Goal: Task Accomplishment & Management: Use online tool/utility

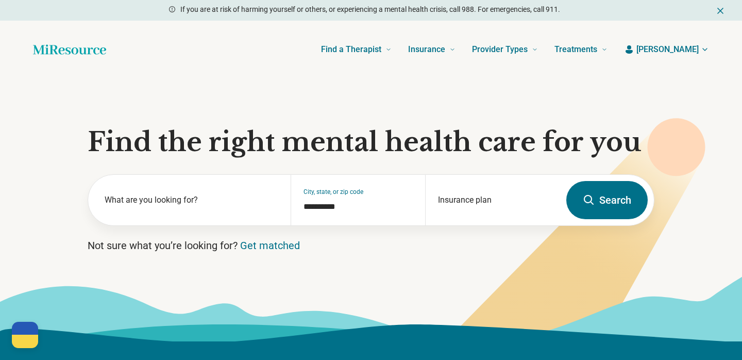
click at [689, 50] on span "[PERSON_NAME]" at bounding box center [667, 49] width 62 height 12
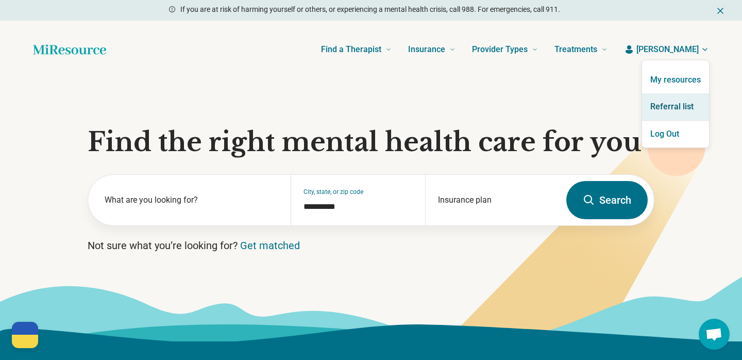
click at [679, 105] on link "Referral list" at bounding box center [675, 106] width 67 height 27
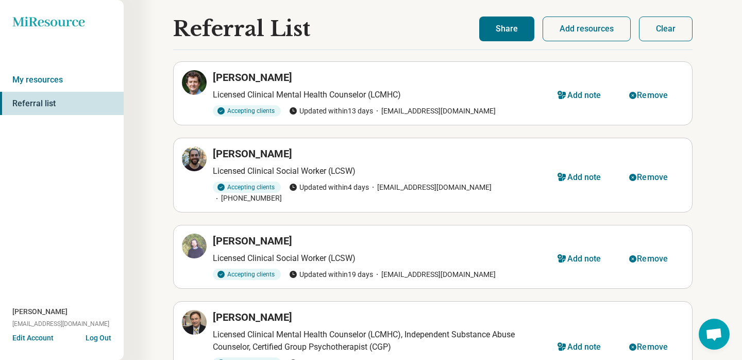
click at [677, 27] on button "Clear" at bounding box center [666, 28] width 54 height 25
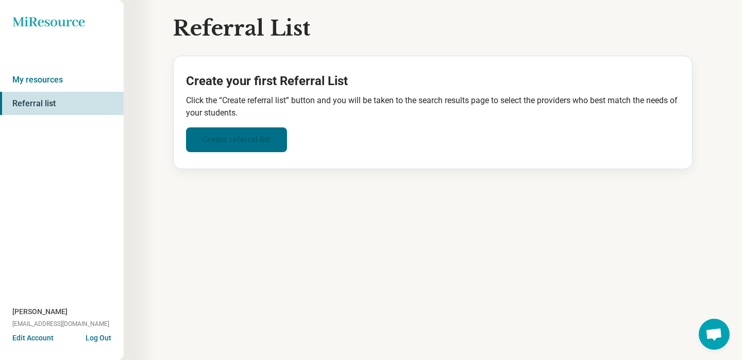
click at [243, 130] on link "Create referral list" at bounding box center [236, 139] width 101 height 25
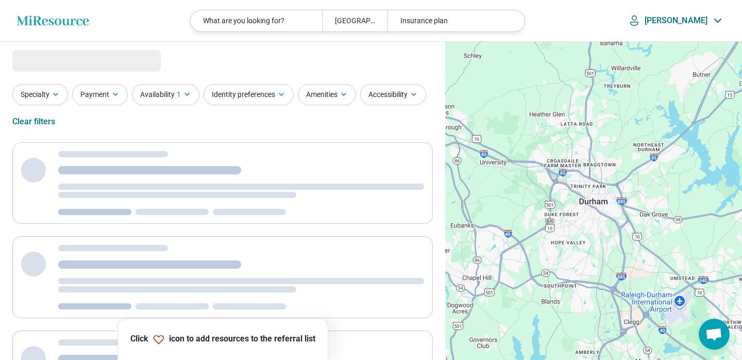
select select "***"
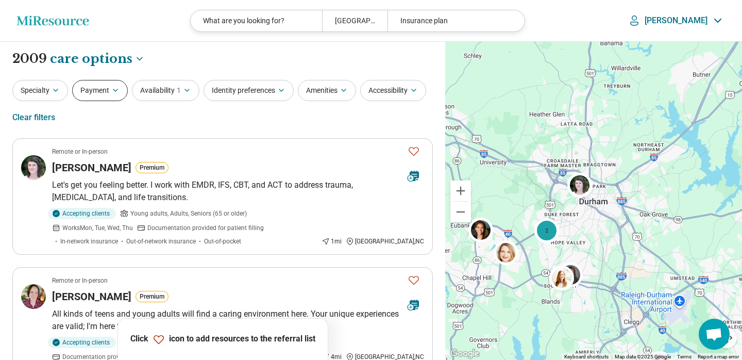
click at [92, 85] on button "Payment" at bounding box center [100, 90] width 56 height 21
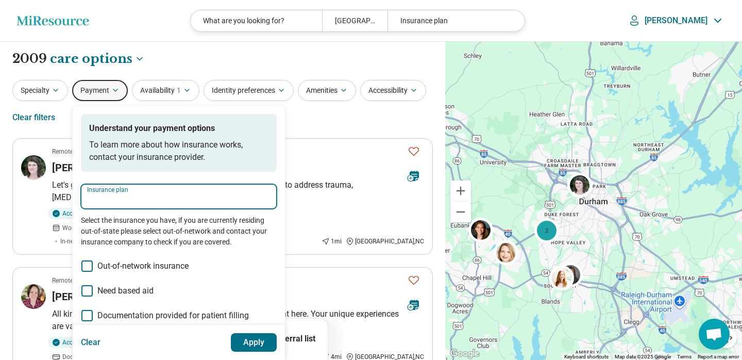
click at [124, 199] on input "Insurance plan" at bounding box center [178, 199] width 183 height 12
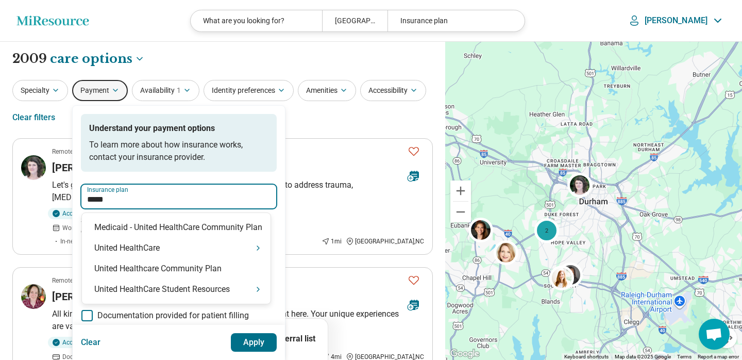
type input "******"
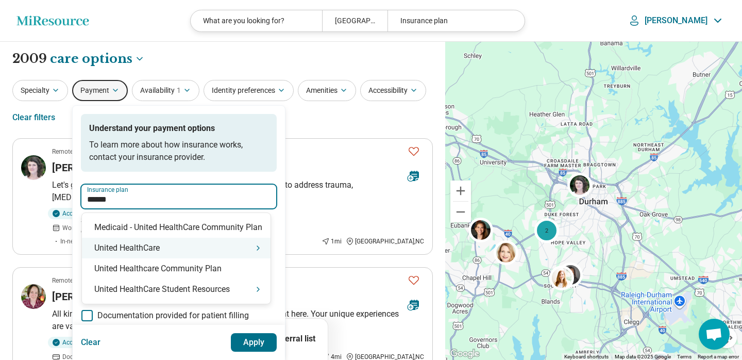
click at [127, 245] on div "United HealthCare" at bounding box center [176, 248] width 189 height 21
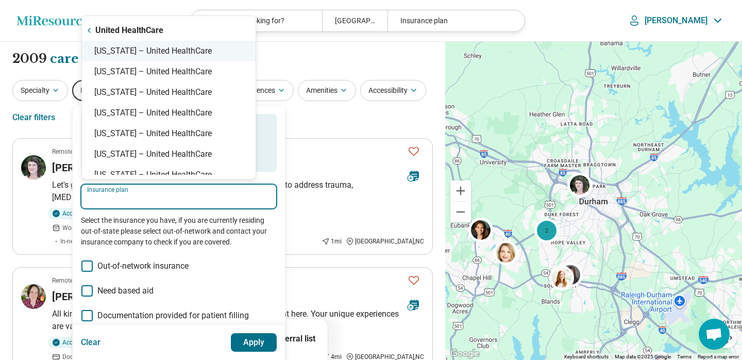
click at [149, 54] on div "[US_STATE] – United HealthCare" at bounding box center [169, 51] width 174 height 21
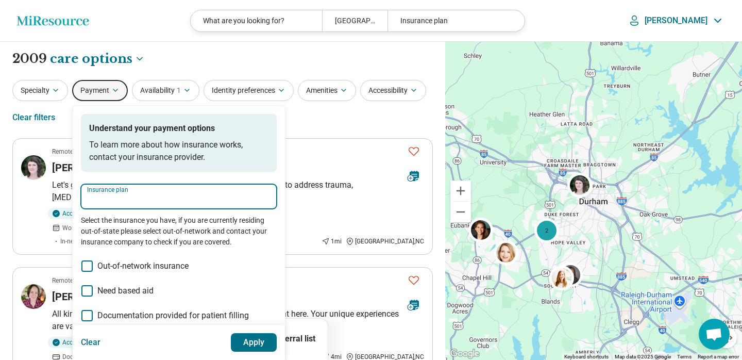
type input "**********"
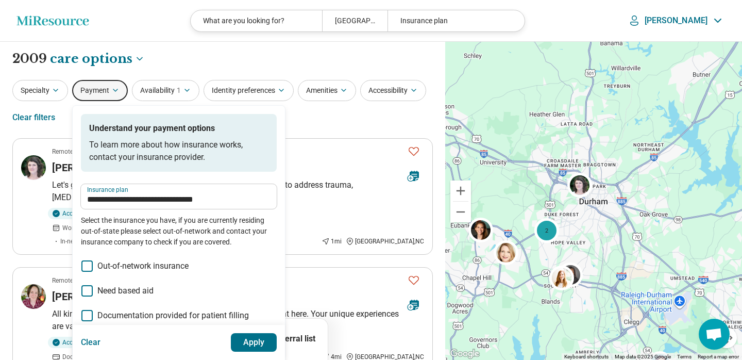
click at [255, 344] on button "Apply" at bounding box center [254, 342] width 46 height 19
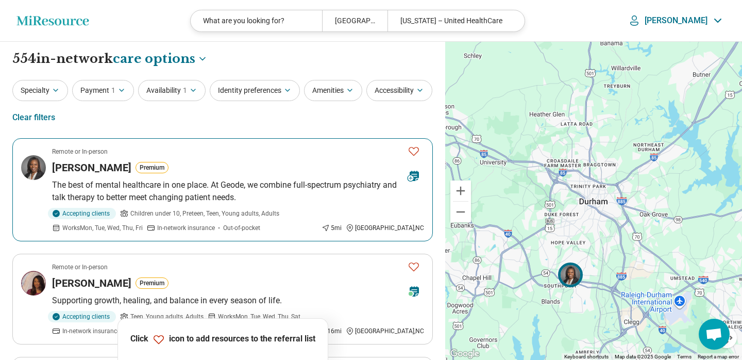
click at [416, 152] on icon "Favorite" at bounding box center [414, 151] width 12 height 12
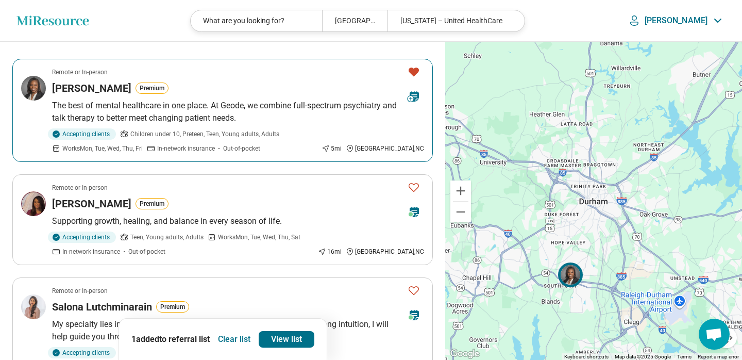
scroll to position [82, 0]
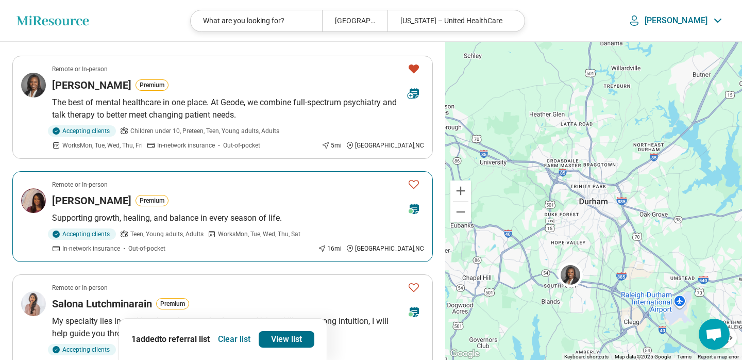
click at [417, 188] on icon "Favorite" at bounding box center [414, 184] width 12 height 12
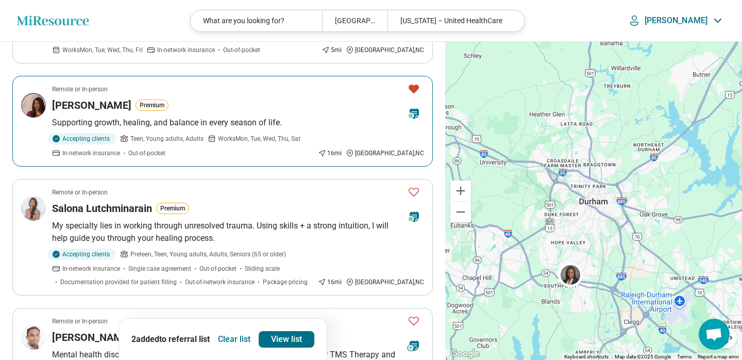
scroll to position [181, 0]
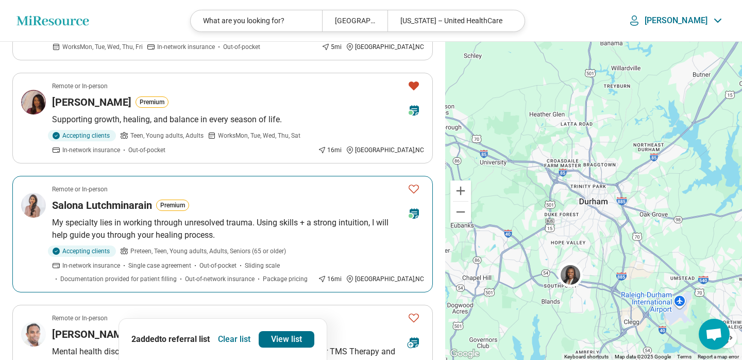
click at [416, 193] on icon "Favorite" at bounding box center [414, 188] width 12 height 12
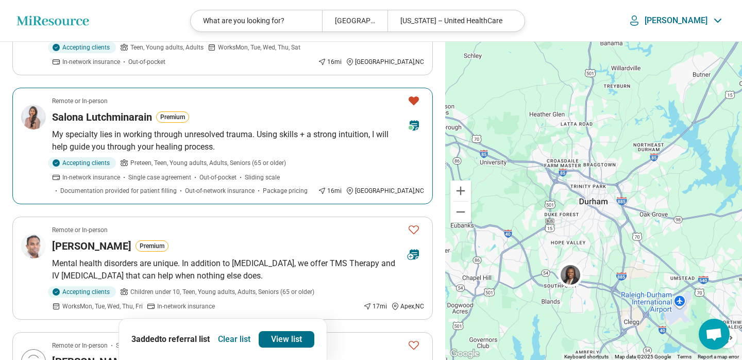
scroll to position [341, 0]
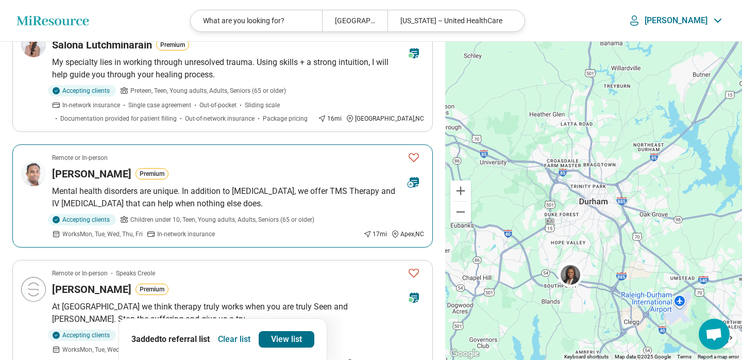
click at [420, 155] on button "Favorite" at bounding box center [413, 157] width 21 height 21
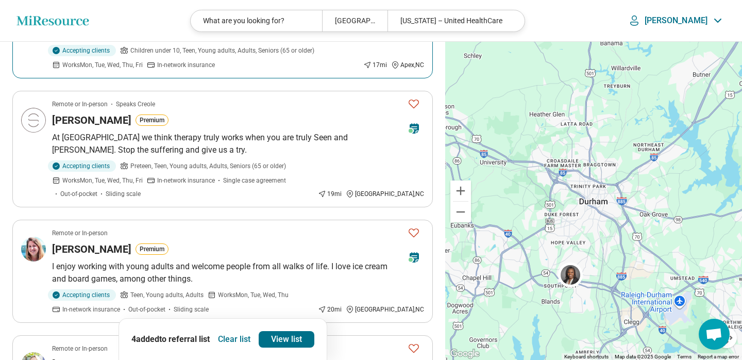
scroll to position [524, 0]
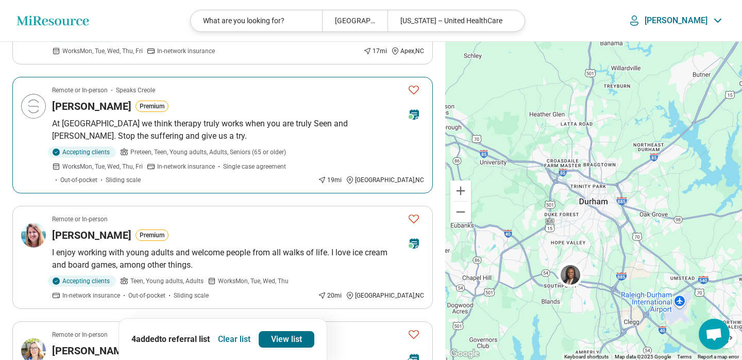
click at [409, 92] on icon "Favorite" at bounding box center [414, 89] width 12 height 12
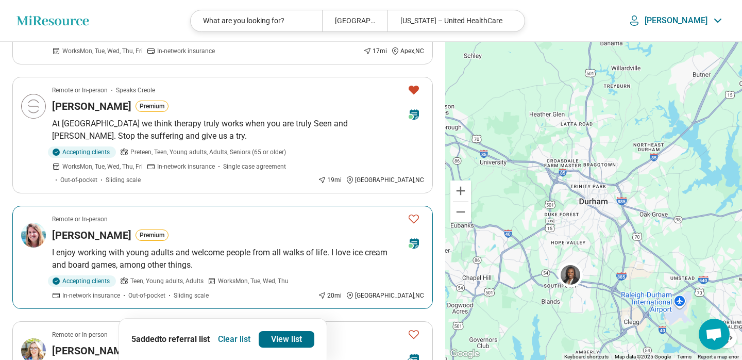
click at [413, 217] on icon "Favorite" at bounding box center [414, 218] width 12 height 12
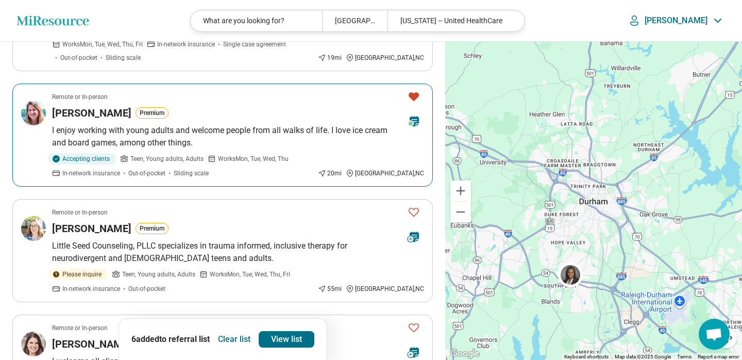
scroll to position [654, 0]
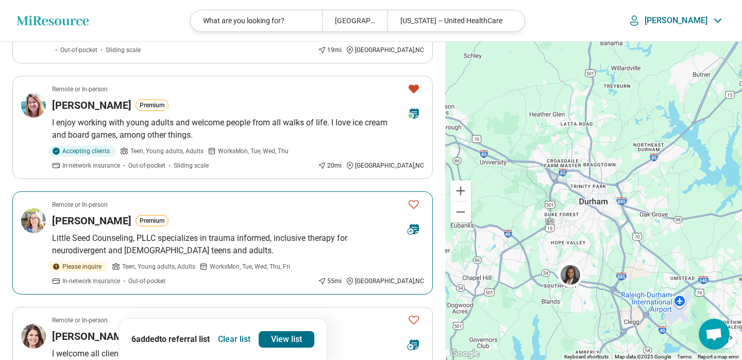
click at [414, 197] on button "Favorite" at bounding box center [413, 204] width 21 height 21
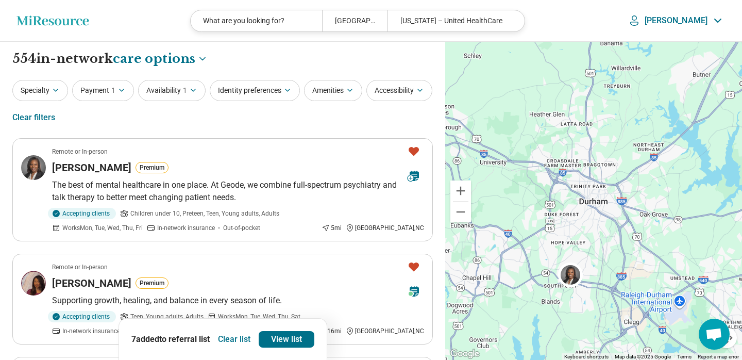
scroll to position [0, 0]
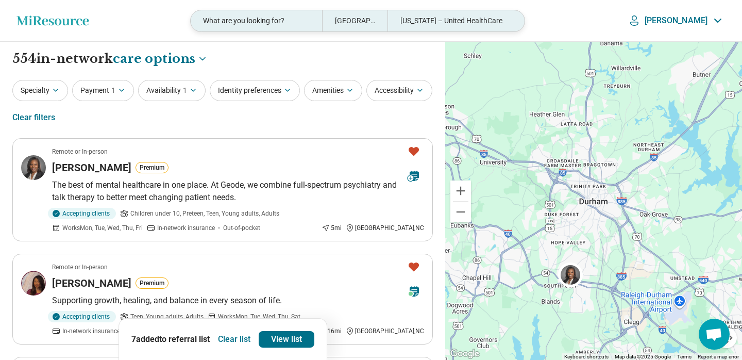
click at [362, 24] on div "[GEOGRAPHIC_DATA], [GEOGRAPHIC_DATA]" at bounding box center [354, 20] width 65 height 21
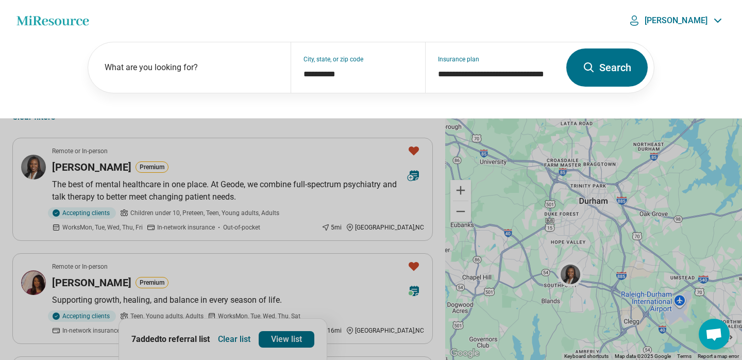
click at [596, 78] on button "Search" at bounding box center [606, 67] width 81 height 38
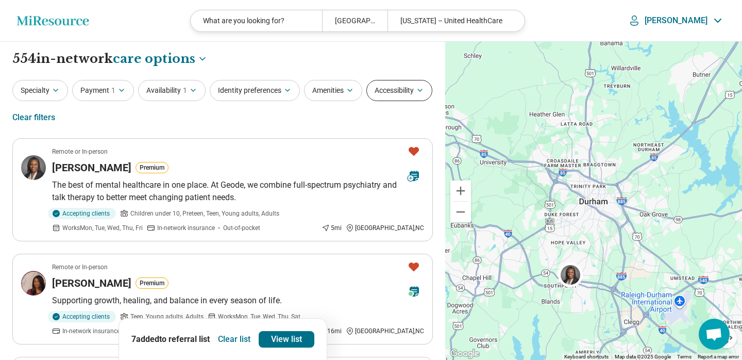
click at [416, 94] on icon "button" at bounding box center [420, 90] width 8 height 8
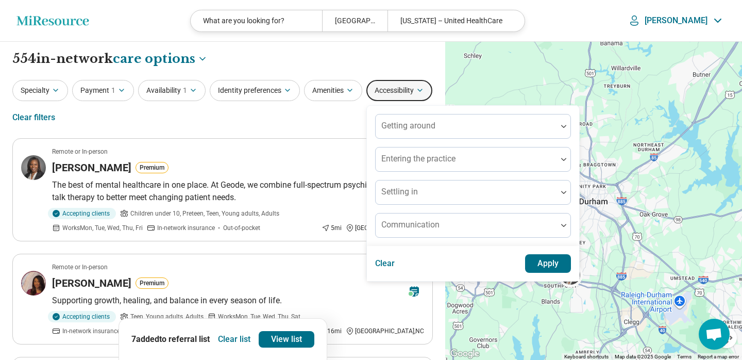
click at [297, 120] on div "Specialty Payment 1 Availability 1 Identity preferences Amenities Accessibility…" at bounding box center [222, 105] width 420 height 50
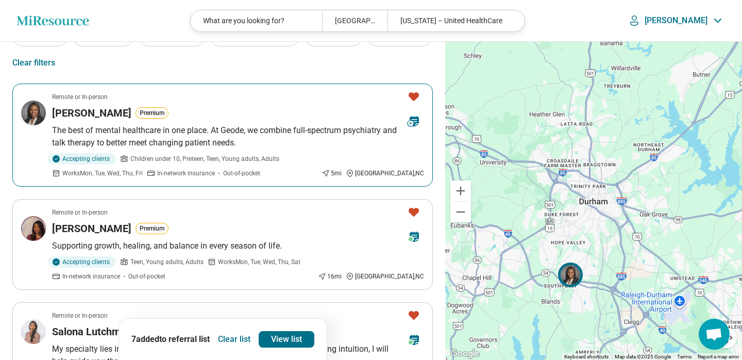
scroll to position [106, 0]
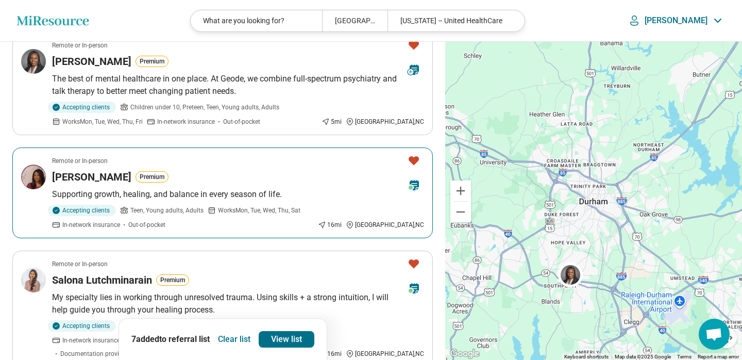
click at [412, 158] on icon "Favorite" at bounding box center [414, 160] width 10 height 9
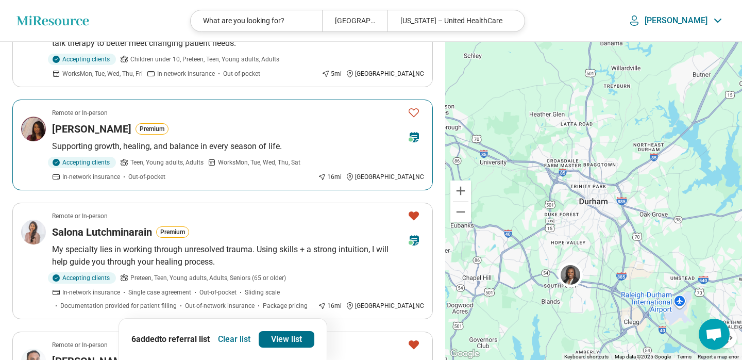
scroll to position [177, 0]
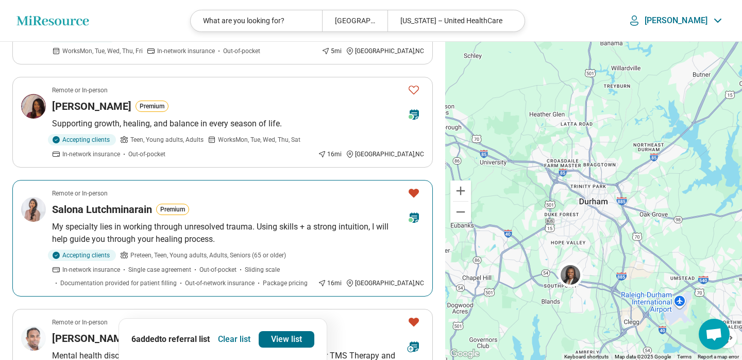
click at [412, 190] on icon "Favorite" at bounding box center [414, 193] width 10 height 9
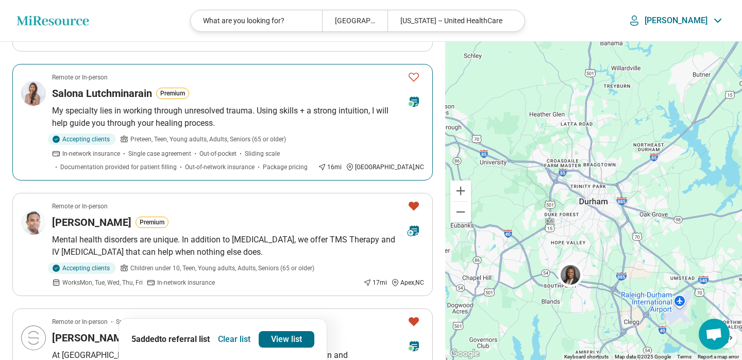
scroll to position [368, 0]
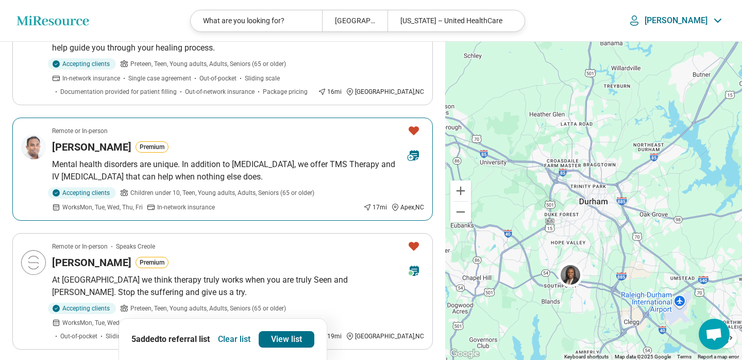
click at [414, 133] on icon "Favorite" at bounding box center [414, 130] width 10 height 9
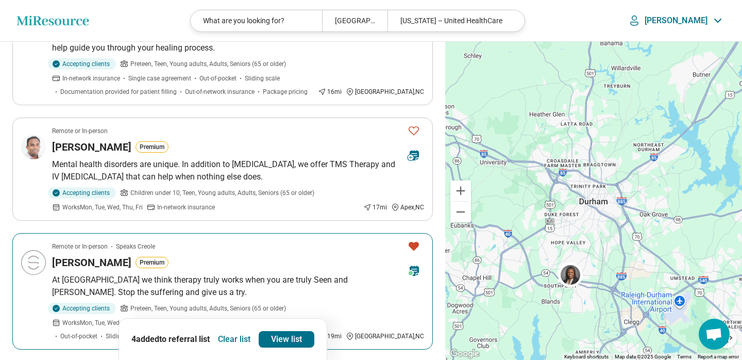
click at [413, 240] on icon "Favorite" at bounding box center [414, 246] width 12 height 12
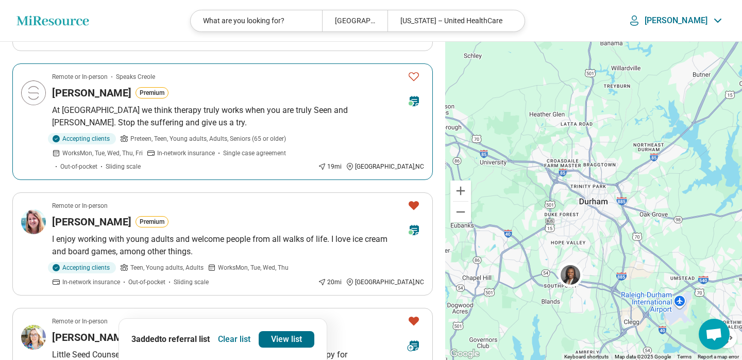
scroll to position [556, 0]
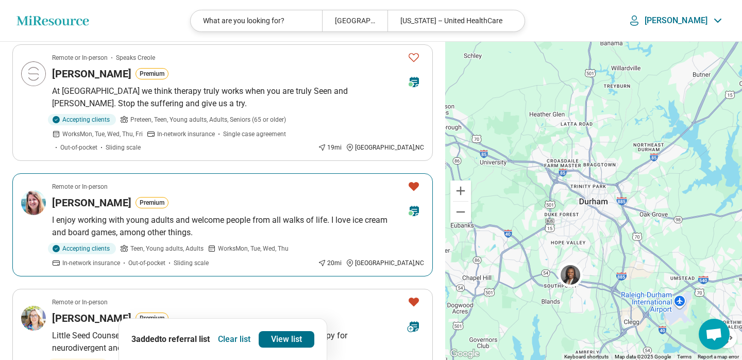
click at [415, 190] on icon "Favorite" at bounding box center [414, 186] width 12 height 12
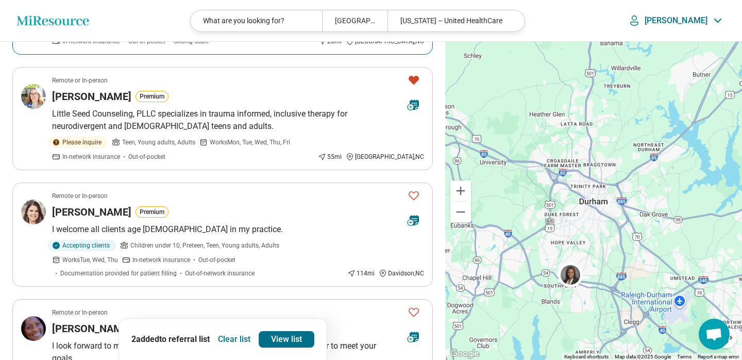
scroll to position [786, 0]
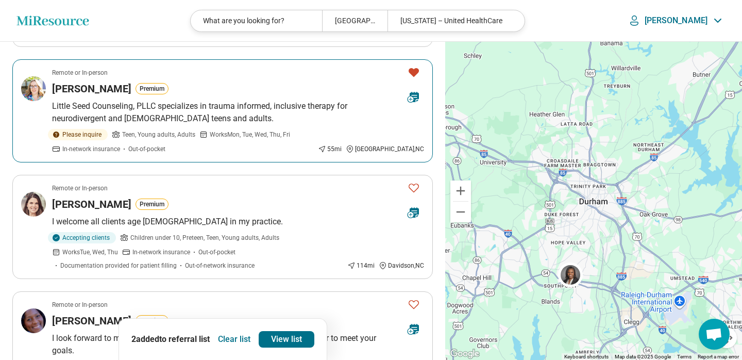
click at [415, 73] on icon "Favorite" at bounding box center [414, 72] width 10 height 9
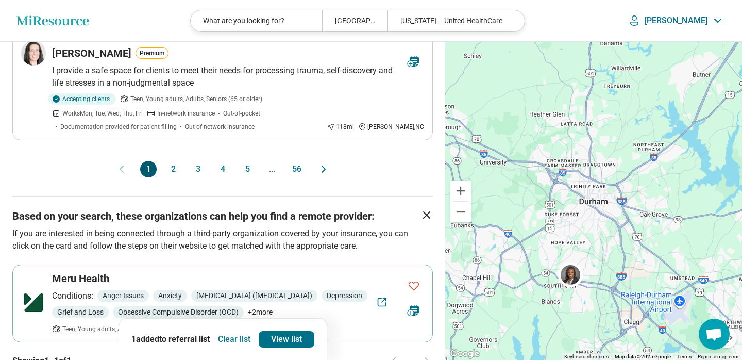
click at [177, 174] on button "2" at bounding box center [173, 169] width 16 height 16
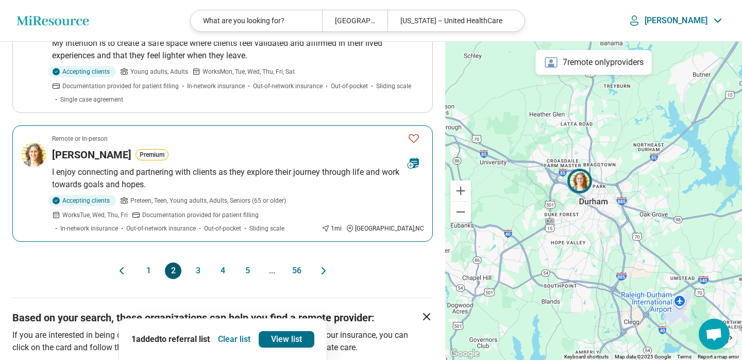
scroll to position [1085, 0]
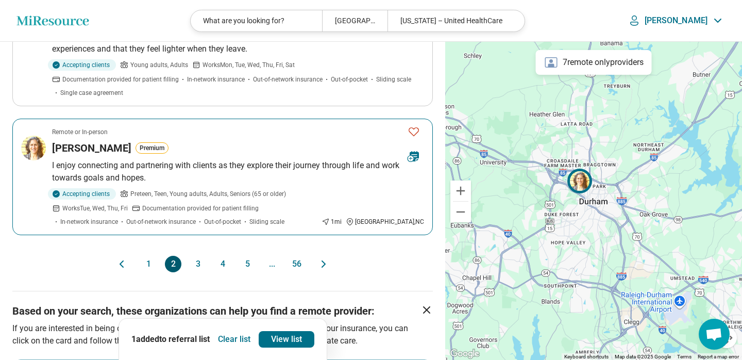
click at [418, 125] on icon "Favorite" at bounding box center [414, 131] width 12 height 12
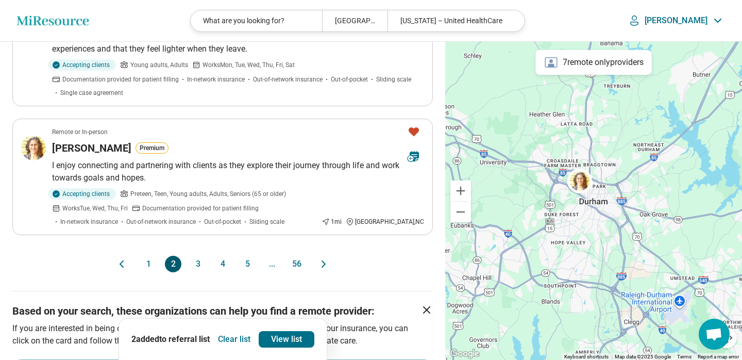
click at [202, 256] on button "3" at bounding box center [198, 264] width 16 height 16
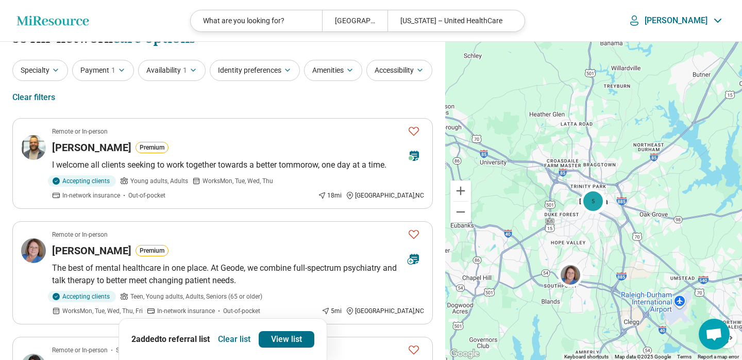
scroll to position [23, 0]
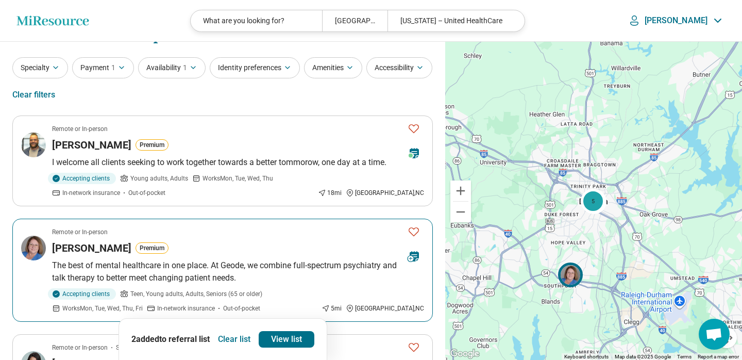
click at [413, 232] on icon "Favorite" at bounding box center [414, 231] width 12 height 12
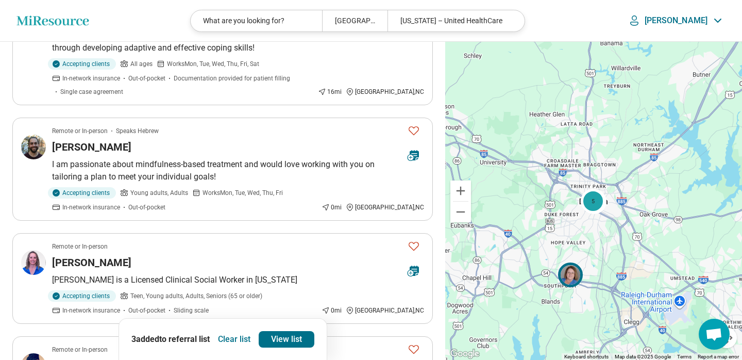
scroll to position [484, 0]
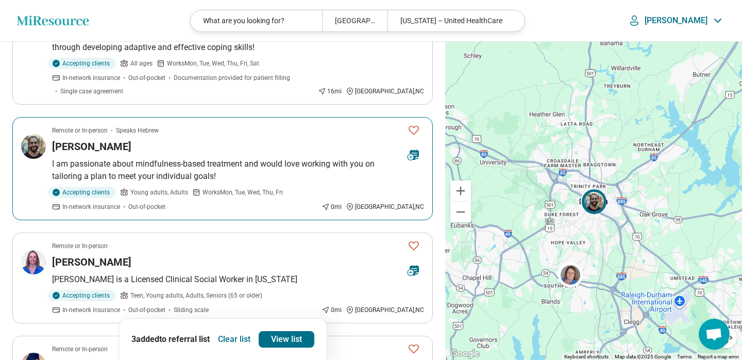
click at [414, 124] on icon "Favorite" at bounding box center [414, 130] width 12 height 12
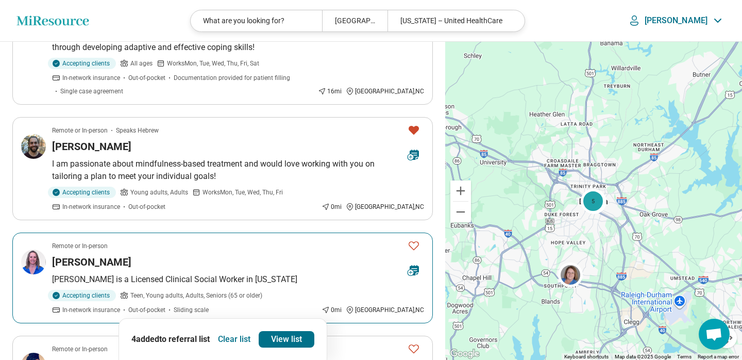
click at [415, 239] on icon "Favorite" at bounding box center [414, 245] width 12 height 12
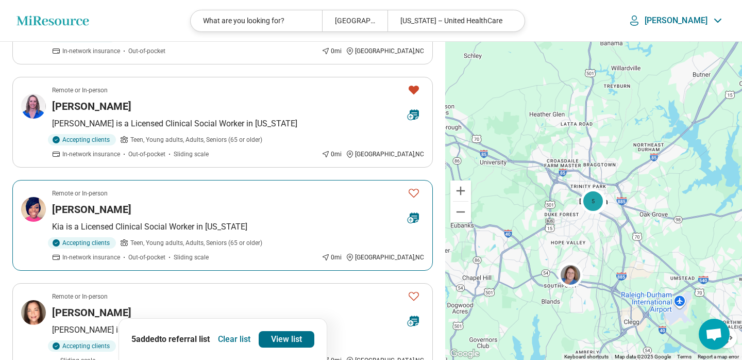
scroll to position [645, 0]
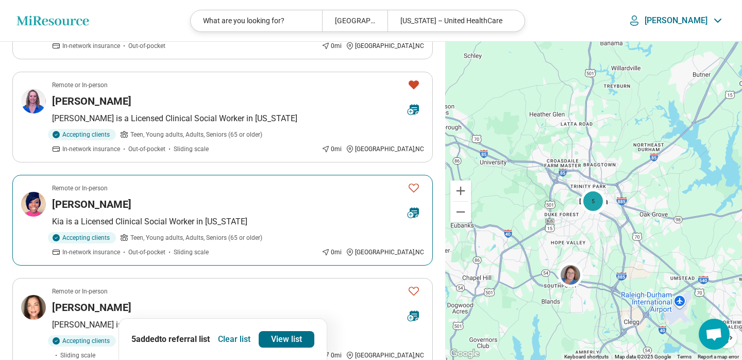
click at [416, 181] on icon "Favorite" at bounding box center [414, 187] width 12 height 12
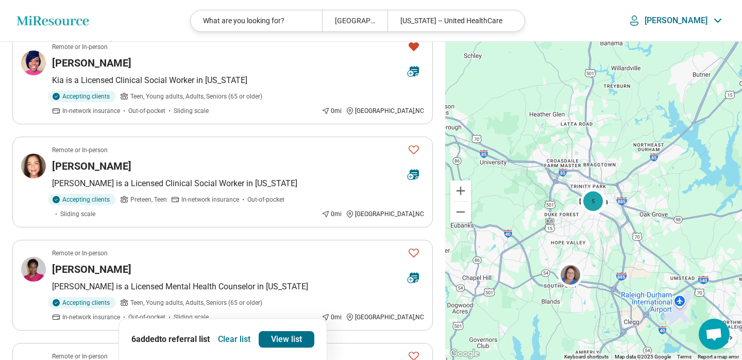
scroll to position [804, 0]
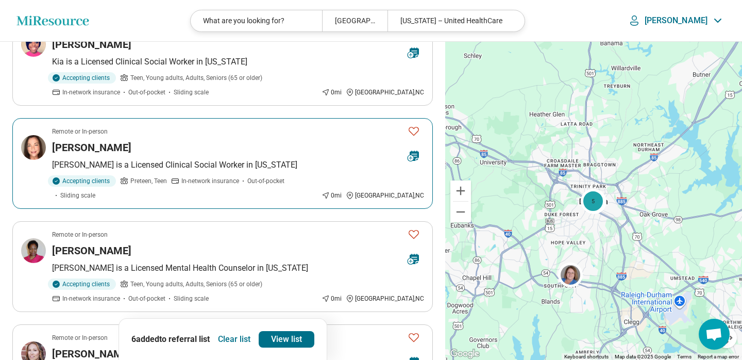
click at [416, 125] on icon "Favorite" at bounding box center [414, 131] width 12 height 12
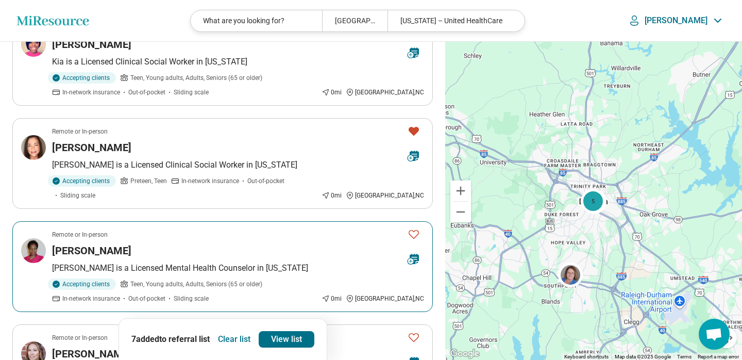
click at [413, 228] on icon "Favorite" at bounding box center [414, 234] width 12 height 12
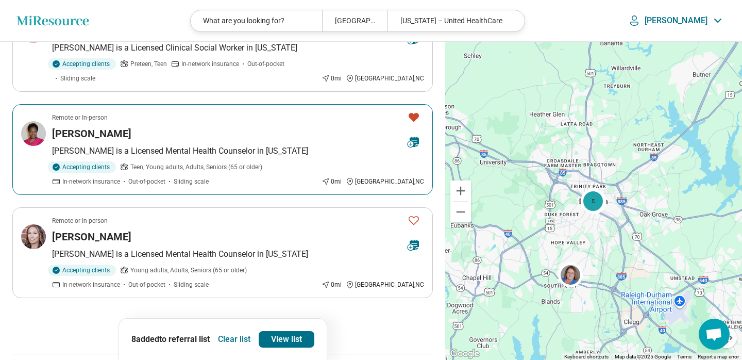
scroll to position [930, 0]
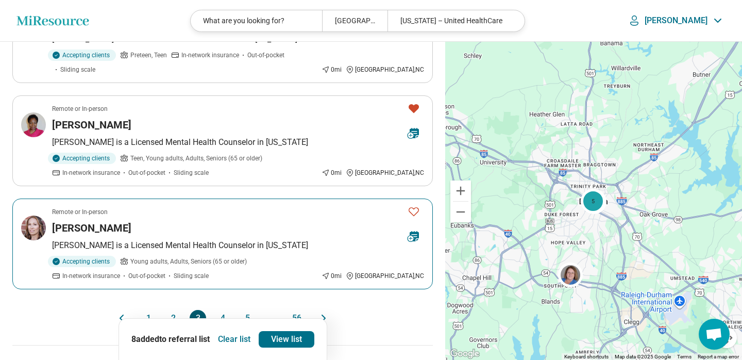
click at [413, 205] on icon "Favorite" at bounding box center [414, 211] width 12 height 12
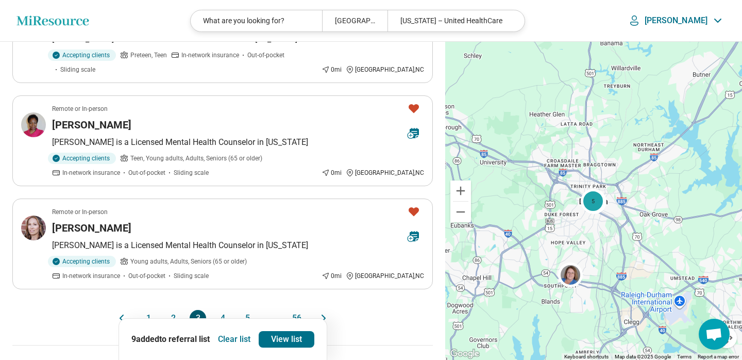
click at [227, 310] on button "4" at bounding box center [222, 318] width 16 height 16
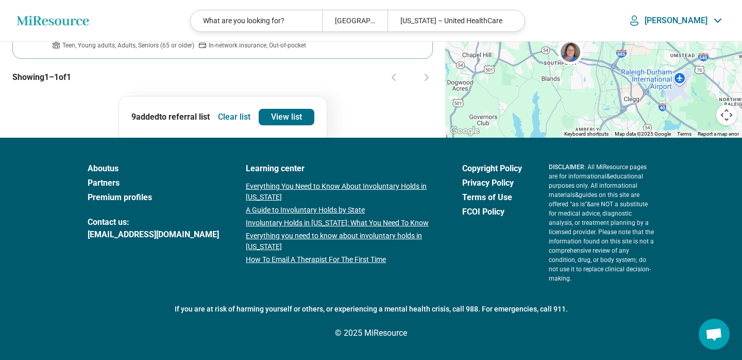
scroll to position [399, 0]
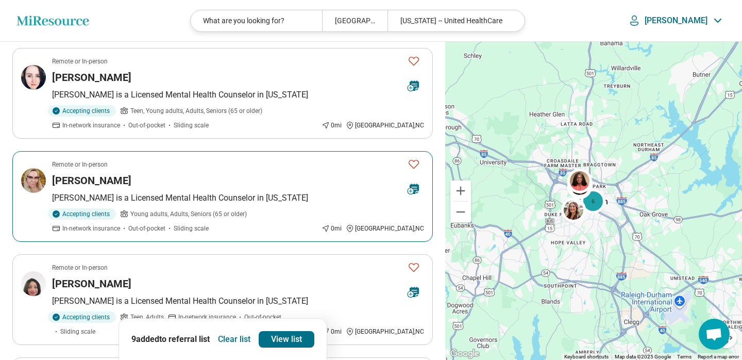
click at [415, 158] on icon "Favorite" at bounding box center [414, 164] width 12 height 12
click at [416, 158] on icon "Favorite" at bounding box center [414, 164] width 12 height 12
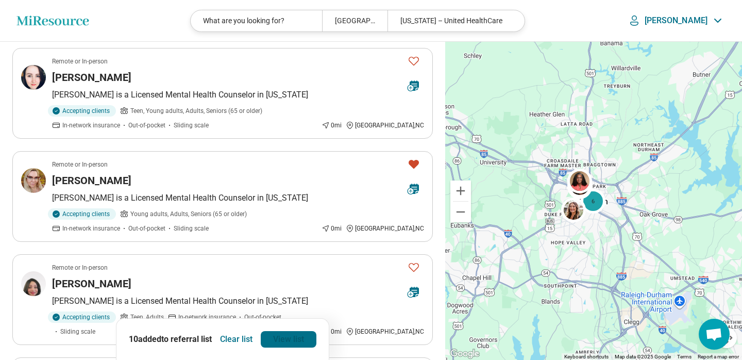
click at [293, 340] on link "View list" at bounding box center [289, 339] width 56 height 16
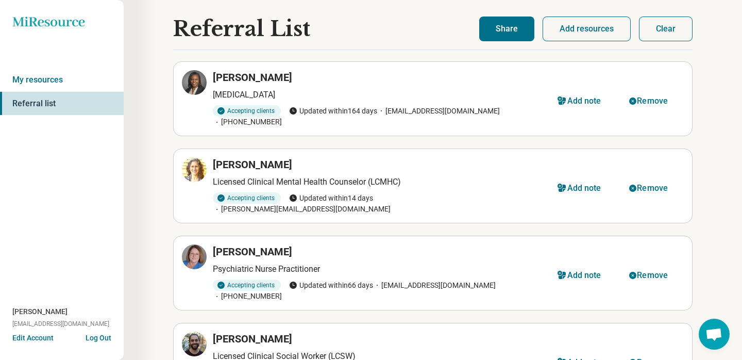
click at [503, 26] on button "Share" at bounding box center [506, 28] width 55 height 25
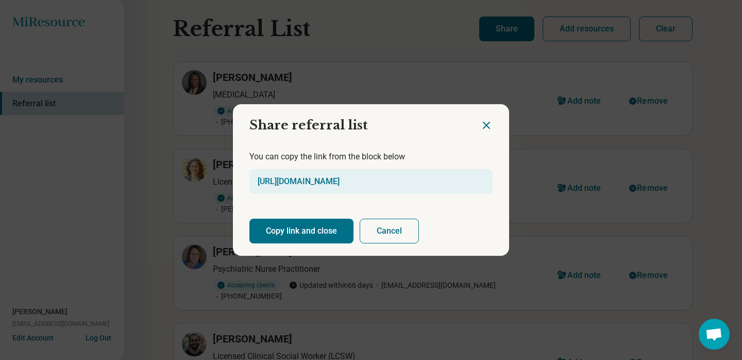
click at [313, 231] on button "Copy link and close" at bounding box center [301, 230] width 104 height 25
